Goal: Task Accomplishment & Management: Manage account settings

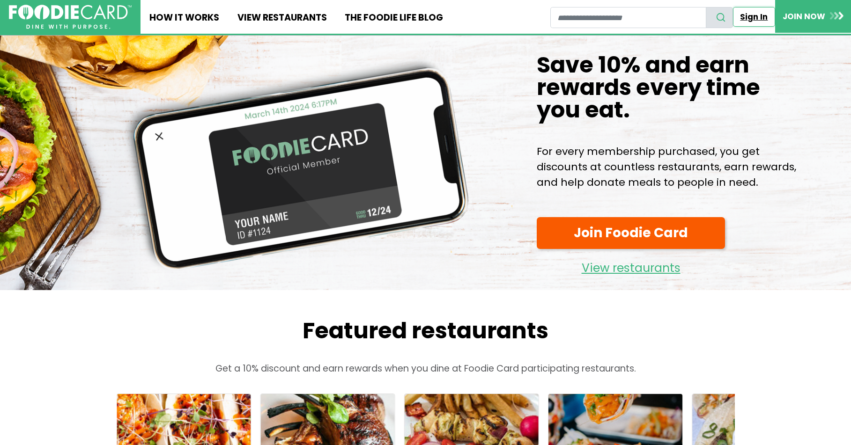
click at [759, 18] on link "Sign In" at bounding box center [754, 17] width 42 height 20
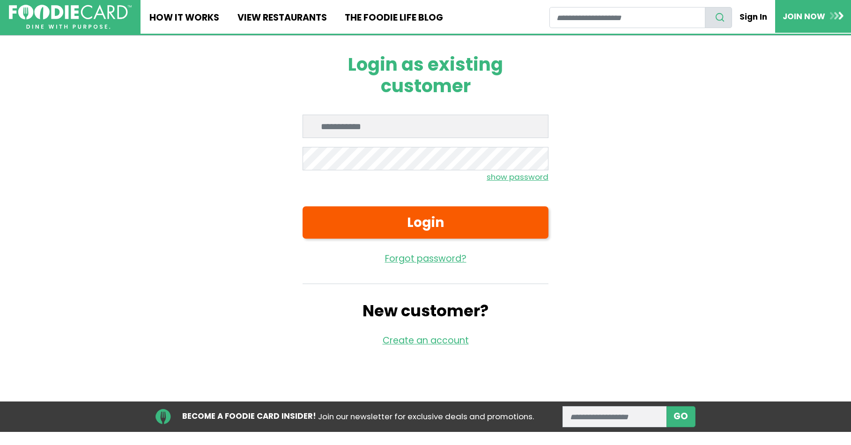
click at [352, 126] on input "Enter email" at bounding box center [426, 126] width 246 height 23
type input "**********"
click at [497, 178] on small "show password" at bounding box center [518, 176] width 62 height 11
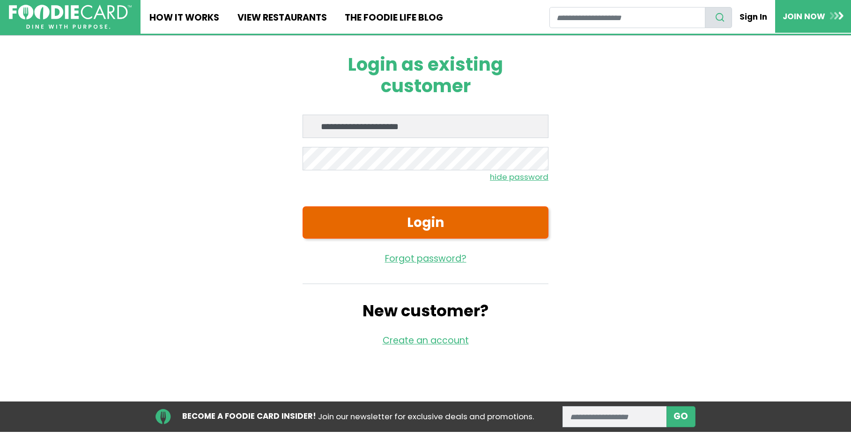
click at [396, 223] on button "Login" at bounding box center [426, 223] width 246 height 32
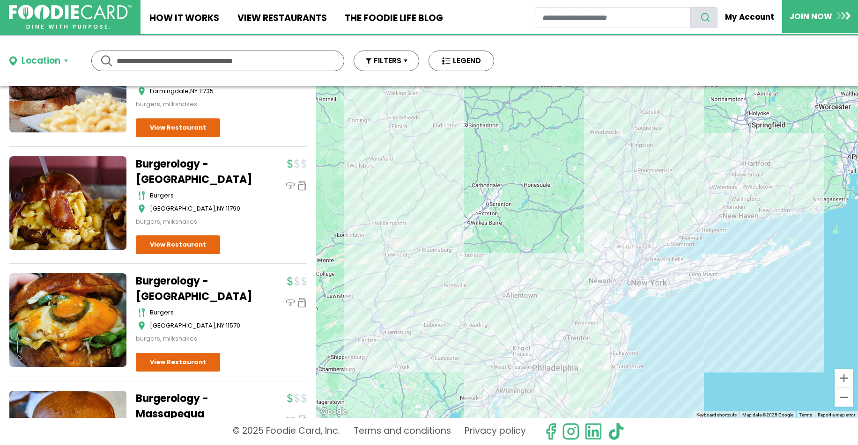
scroll to position [1674, 0]
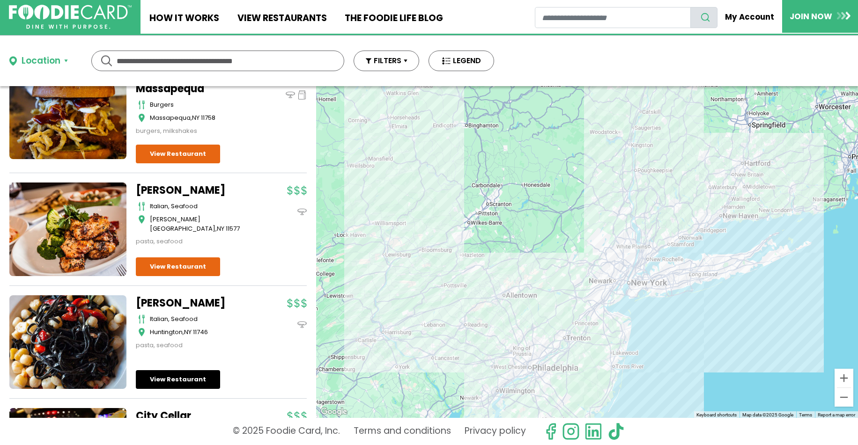
click at [163, 389] on link "View Restaurant" at bounding box center [178, 379] width 84 height 19
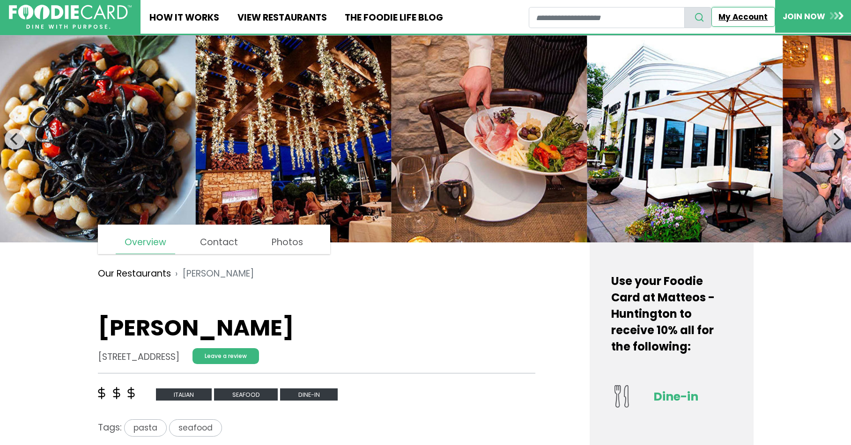
click at [733, 14] on link "My Account" at bounding box center [743, 17] width 64 height 20
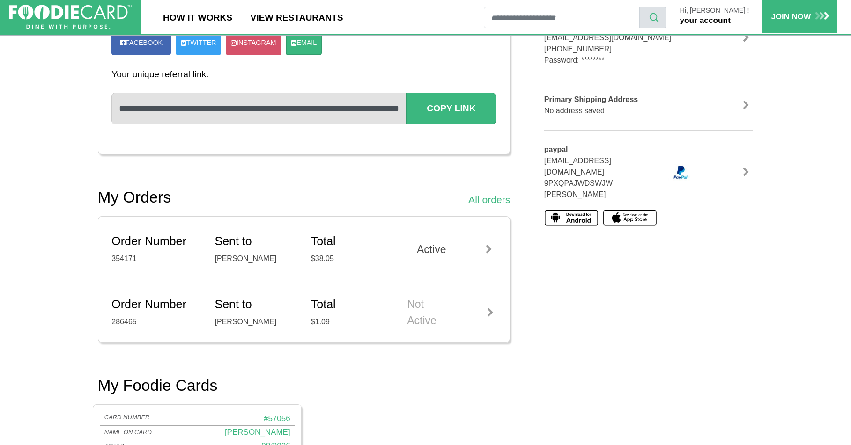
scroll to position [301, 0]
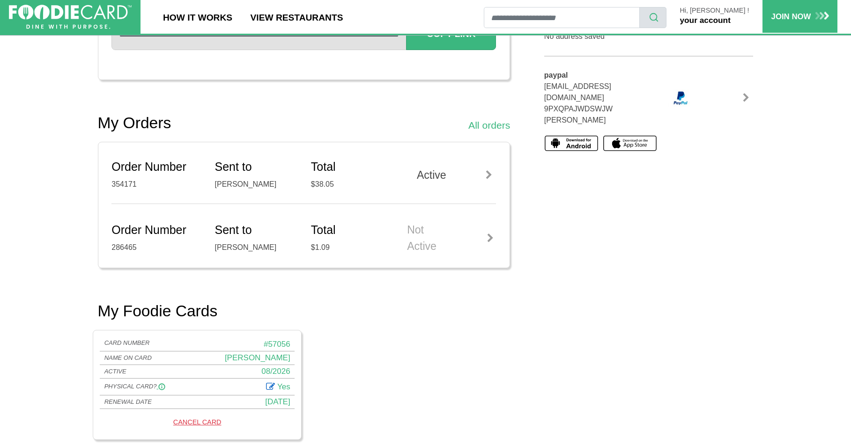
drag, startPoint x: 852, startPoint y: 75, endPoint x: 844, endPoint y: 185, distance: 110.4
click at [844, 185] on main "My Foodie Cards CARD NUMBER # 57056 NAME ON CARD JUDY LYNCH ACTIVE INACTIVE 08/…" at bounding box center [425, 240] width 851 height 948
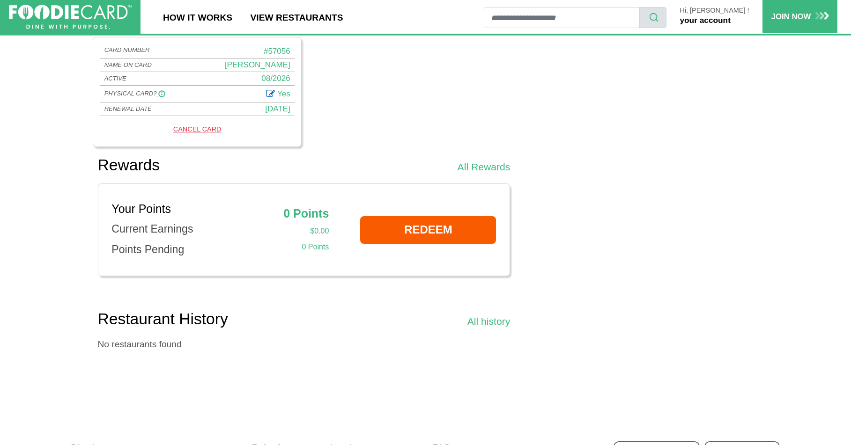
scroll to position [592, 0]
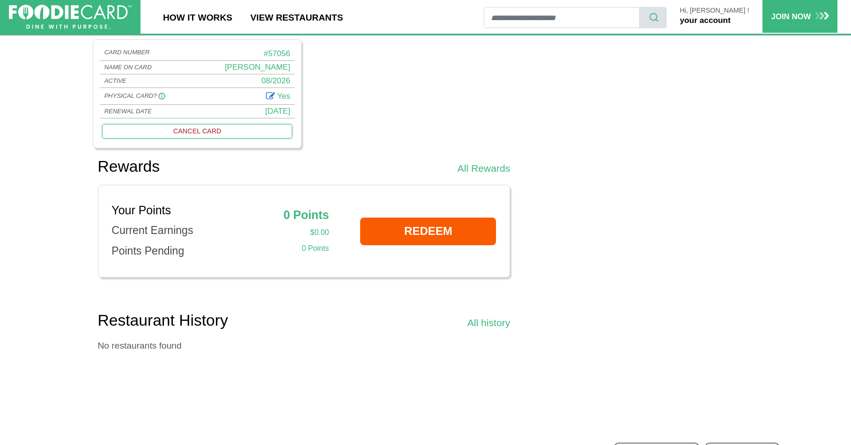
click at [191, 133] on link "CANCEL CARD" at bounding box center [197, 131] width 190 height 15
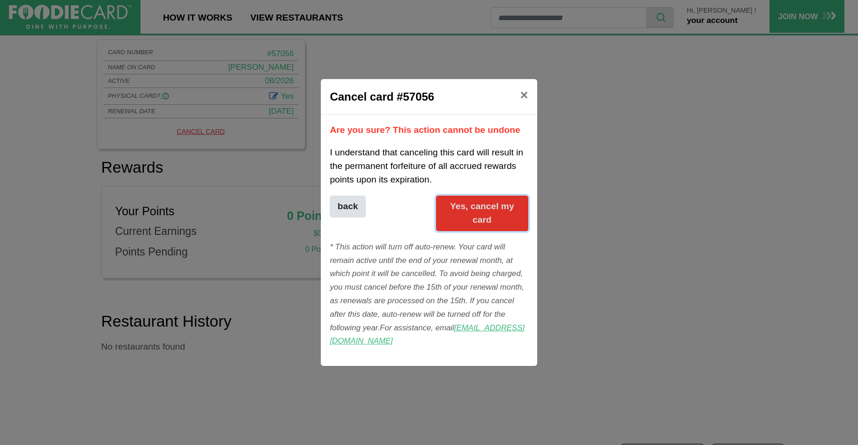
click at [489, 222] on button "Yes, cancel my card" at bounding box center [482, 214] width 92 height 36
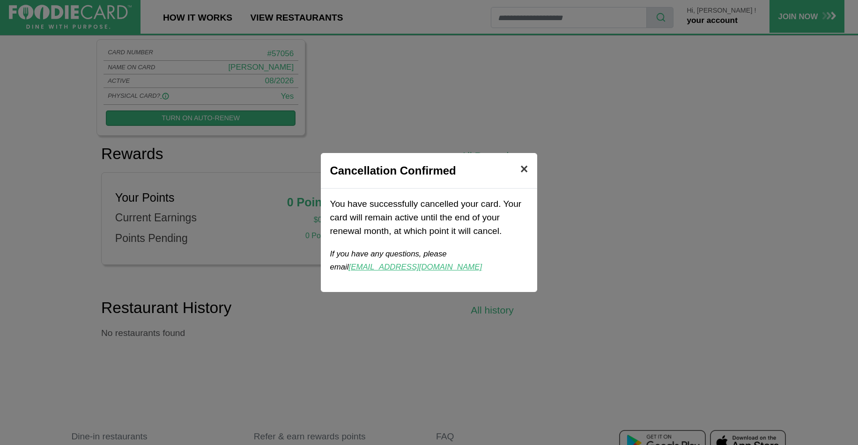
click at [522, 171] on span "×" at bounding box center [524, 169] width 8 height 15
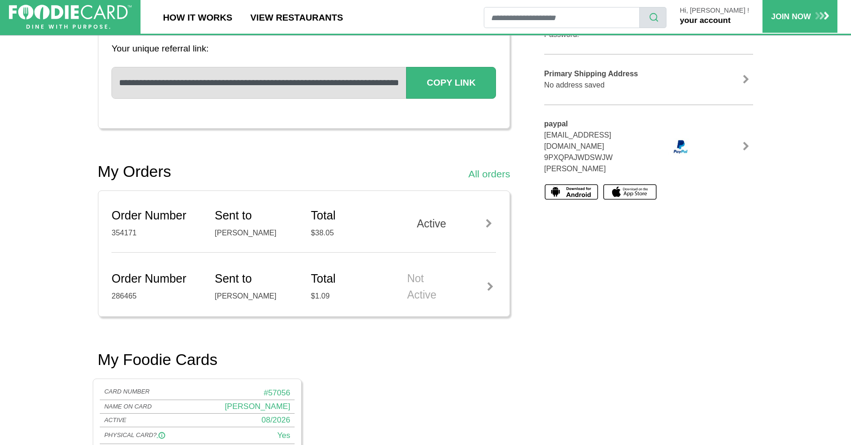
scroll to position [231, 0]
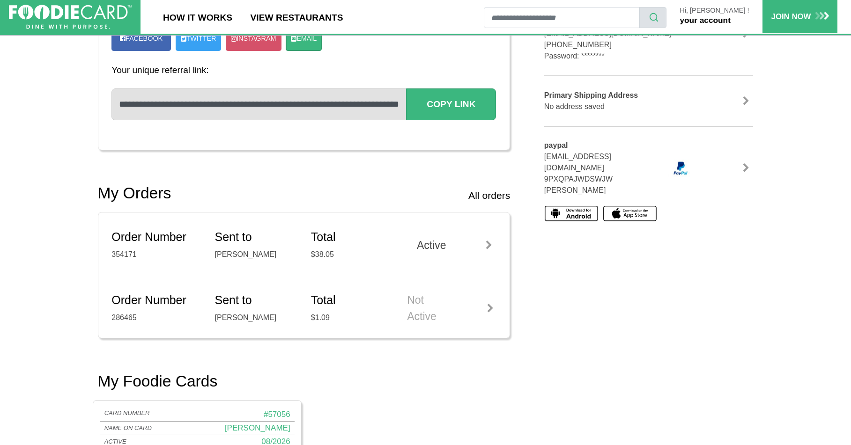
click at [480, 197] on link "All orders" at bounding box center [489, 195] width 42 height 15
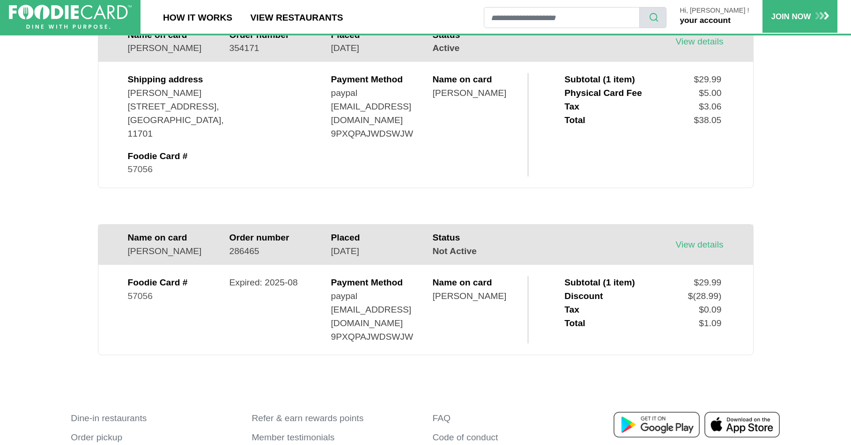
scroll to position [229, 0]
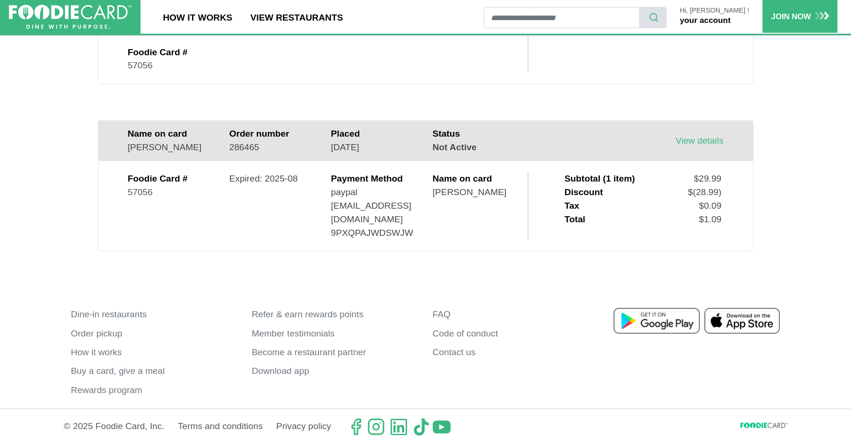
click at [849, 287] on main "My orders JUDY LYNCH Order 354171 Foodie Card #: 57056 Name on card JUDY LYNCH …" at bounding box center [425, 63] width 851 height 449
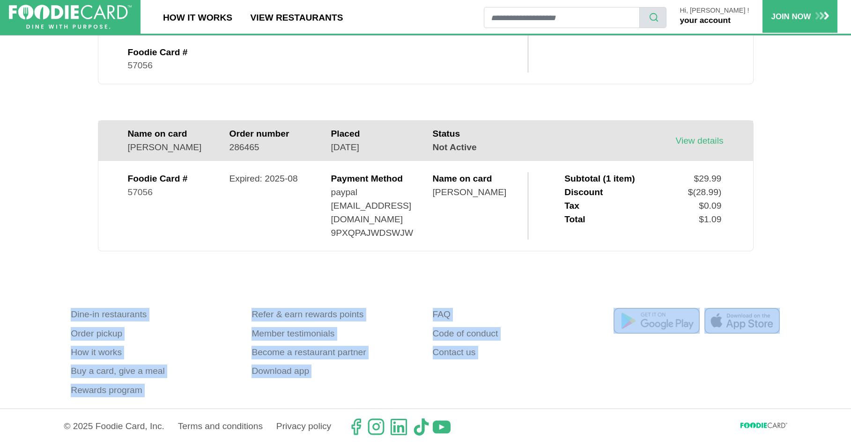
drag, startPoint x: 849, startPoint y: 287, endPoint x: 849, endPoint y: 293, distance: 6.6
click at [849, 293] on body "Skip Navigation Skip to Login Skip to Footer Home How It Works View restaurants…" at bounding box center [425, 103] width 851 height 665
click at [792, 293] on footer "Dine-in restaurants Order pickup How it works Buy a card, give a meal Rewards p…" at bounding box center [425, 362] width 851 height 149
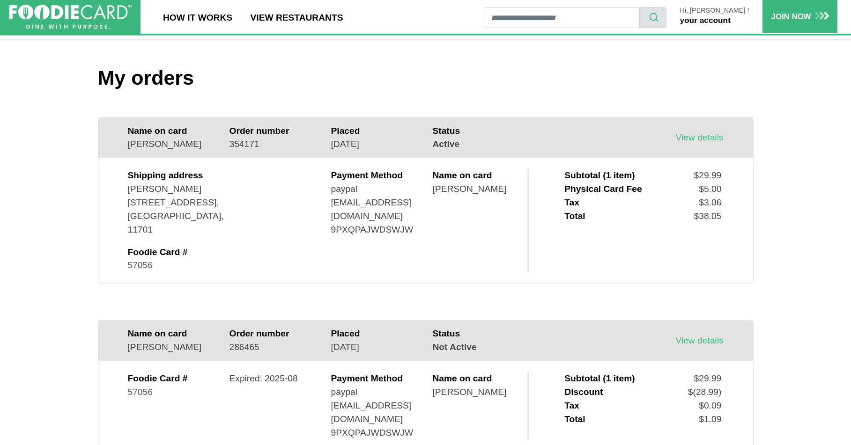
scroll to position [27, 0]
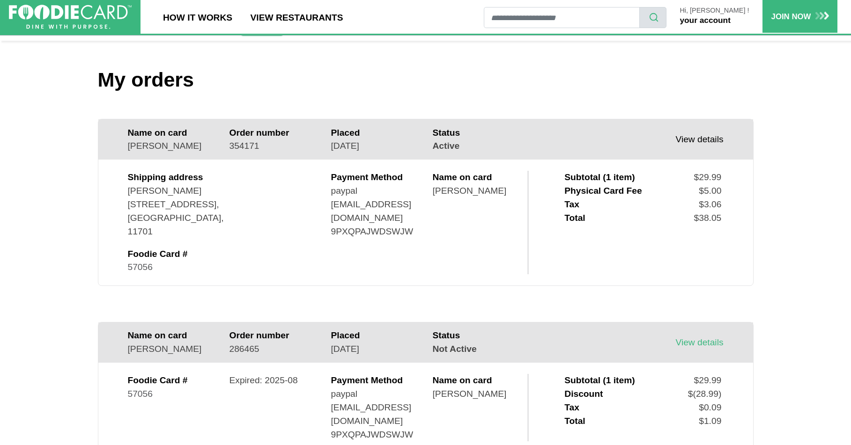
click at [707, 141] on link "View details" at bounding box center [699, 139] width 48 height 10
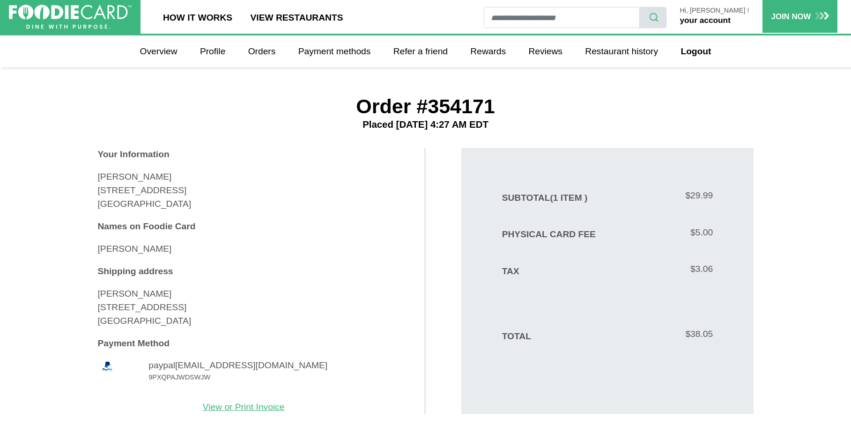
click at [718, 19] on link "your account" at bounding box center [705, 19] width 51 height 9
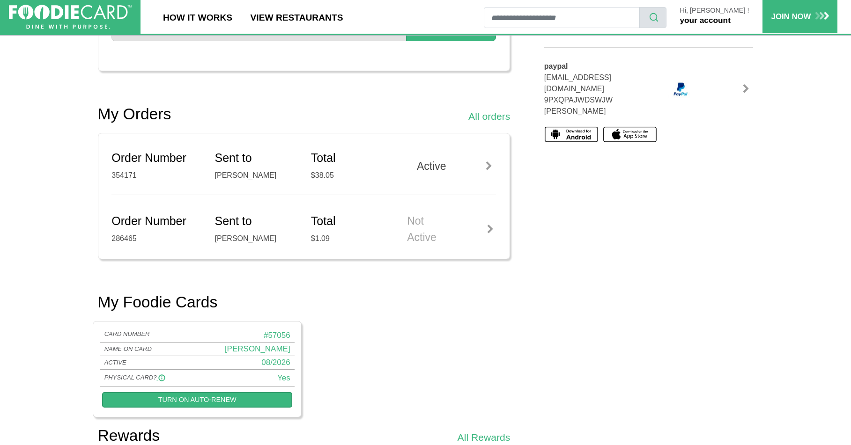
scroll to position [331, 0]
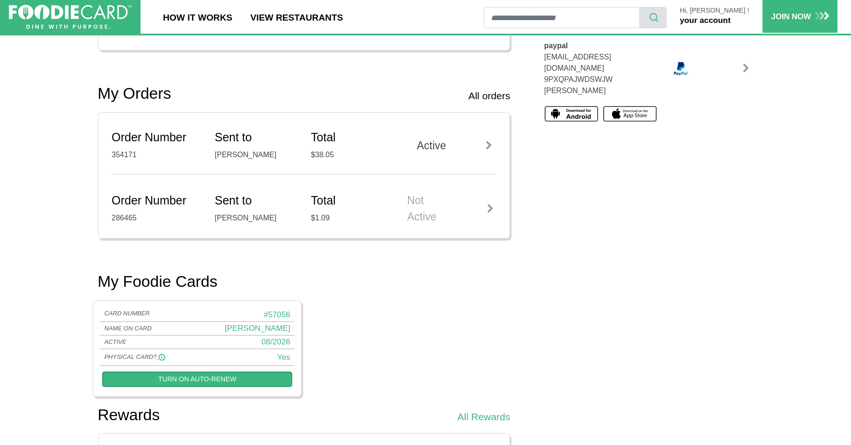
click at [488, 98] on link "All orders" at bounding box center [489, 96] width 42 height 15
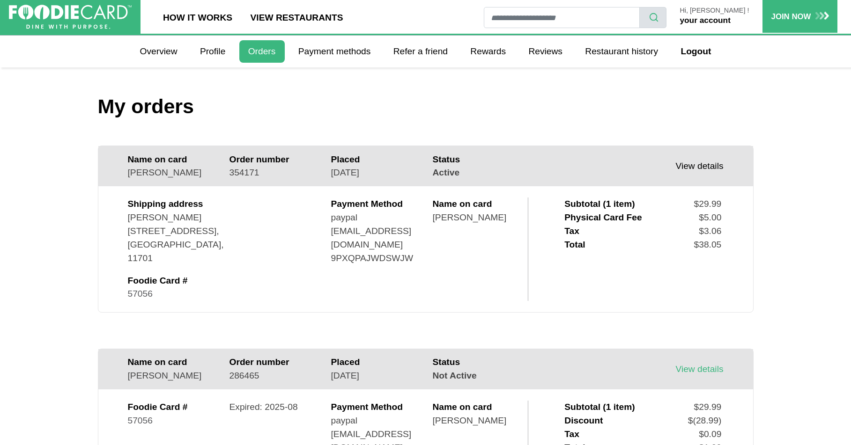
click at [692, 168] on link "View details" at bounding box center [699, 166] width 48 height 10
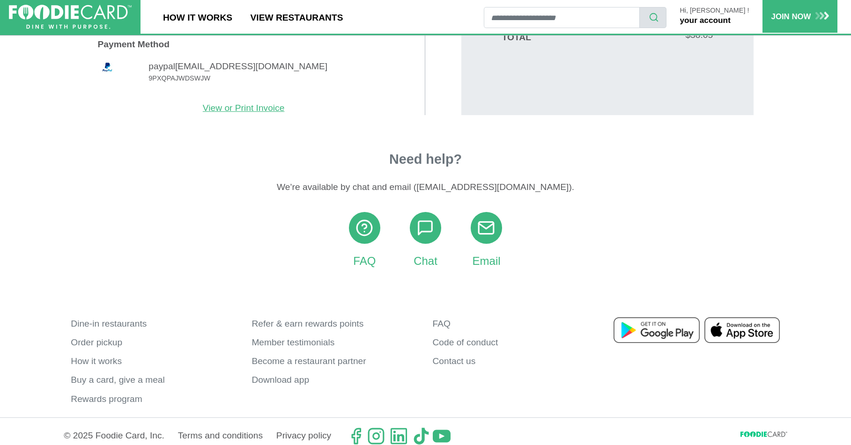
scroll to position [302, 0]
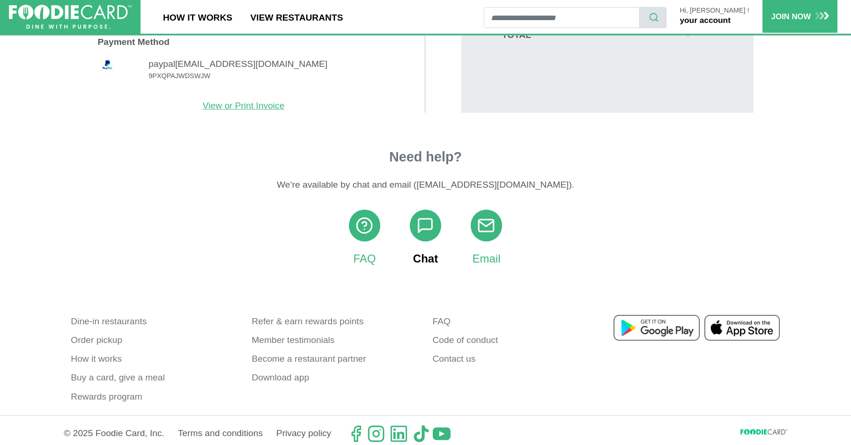
click at [430, 229] on icon at bounding box center [425, 226] width 18 height 18
click at [485, 230] on icon at bounding box center [486, 226] width 18 height 18
click at [486, 263] on link "Email" at bounding box center [486, 238] width 31 height 57
click at [487, 222] on icon at bounding box center [486, 226] width 18 height 18
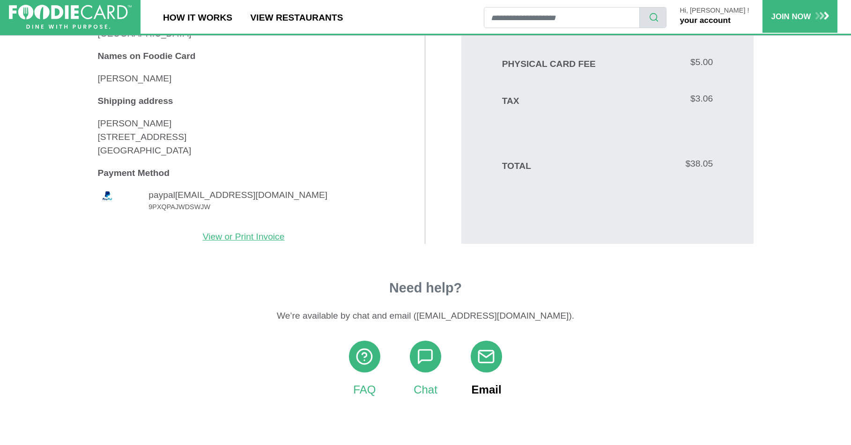
scroll to position [0, 0]
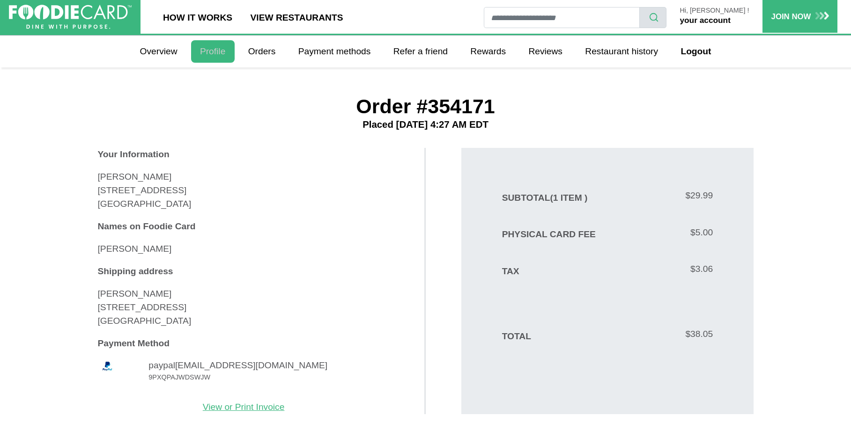
click at [213, 51] on link "Profile" at bounding box center [213, 51] width 44 height 22
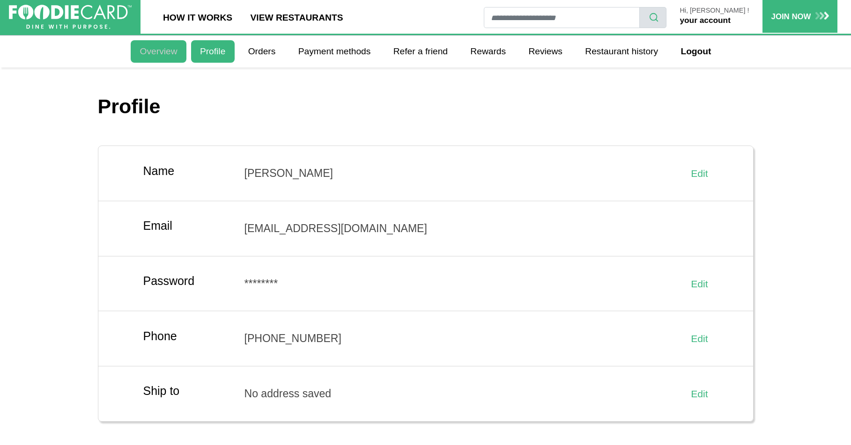
click at [150, 53] on link "Overview" at bounding box center [158, 51] width 55 height 22
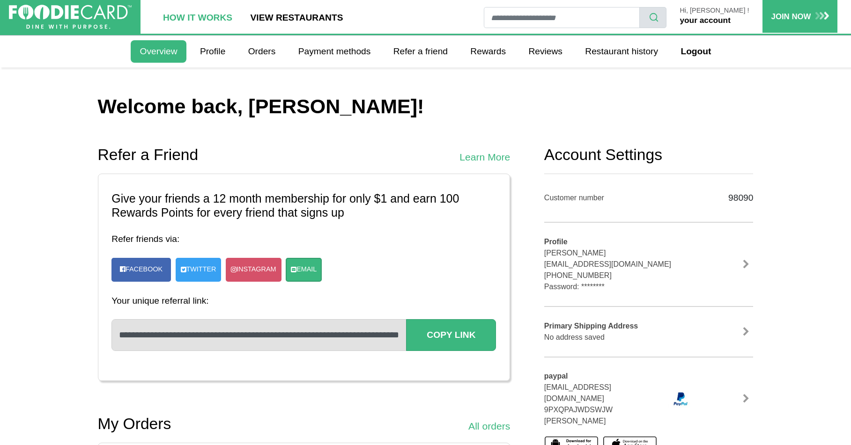
click at [193, 18] on link "How It Works" at bounding box center [198, 17] width 88 height 34
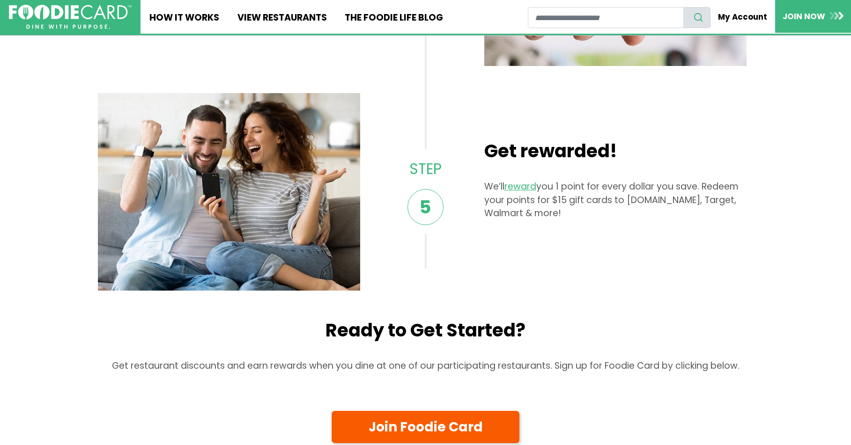
scroll to position [943, 0]
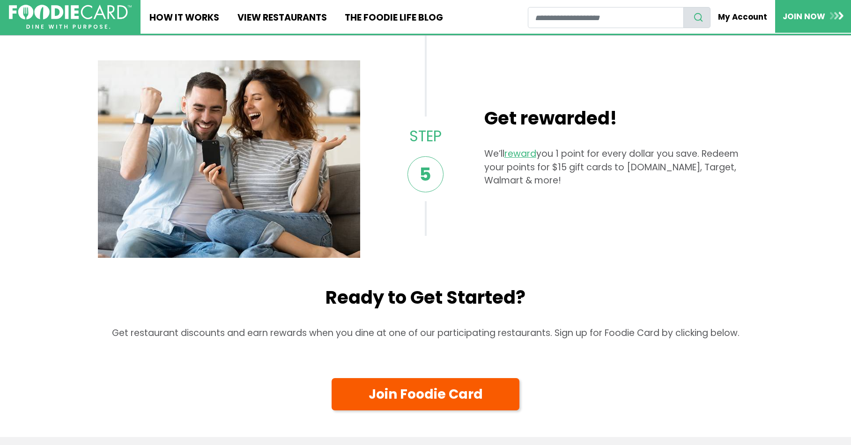
drag, startPoint x: 851, startPoint y: 243, endPoint x: 848, endPoint y: 264, distance: 21.3
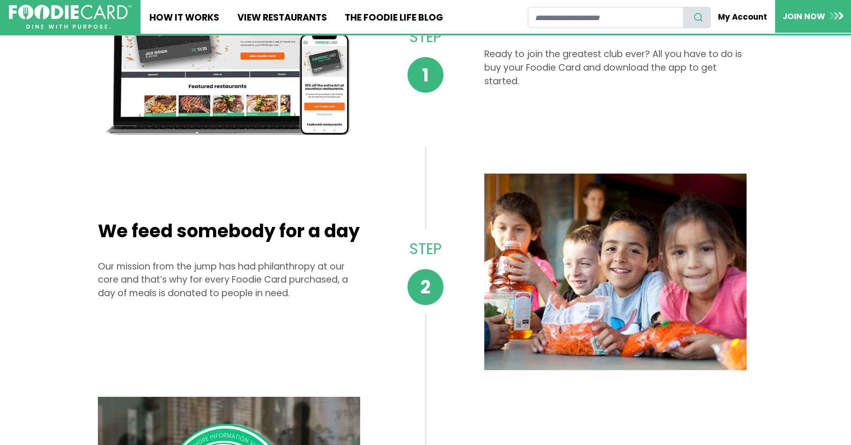
scroll to position [0, 0]
